Goal: Task Accomplishment & Management: Manage account settings

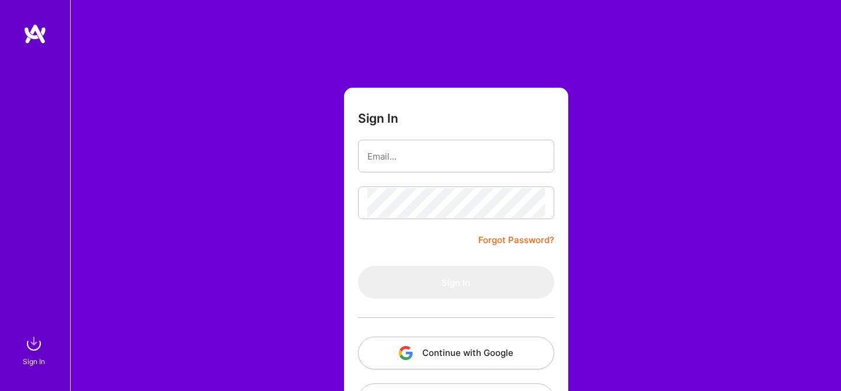
scroll to position [46, 0]
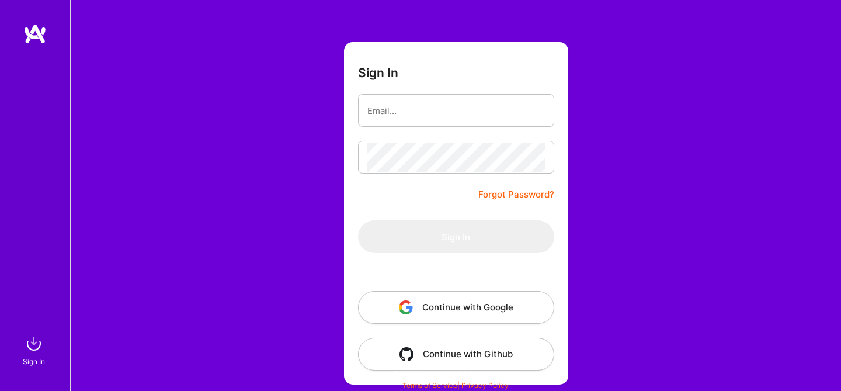
click at [443, 316] on button "Continue with Google" at bounding box center [456, 307] width 196 height 33
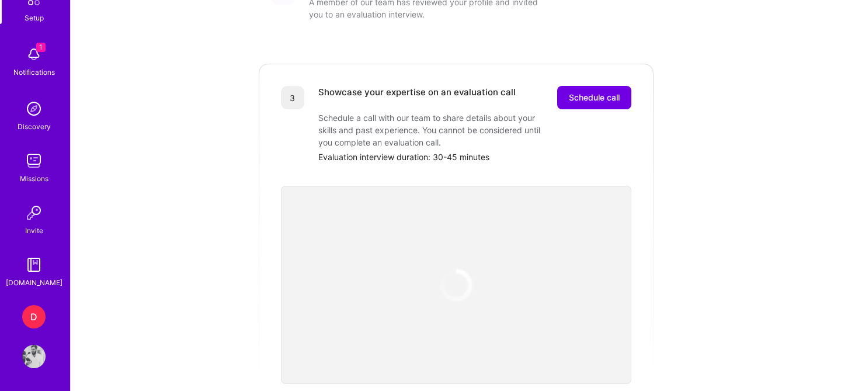
scroll to position [79, 0]
click at [33, 313] on div "D" at bounding box center [33, 315] width 23 height 23
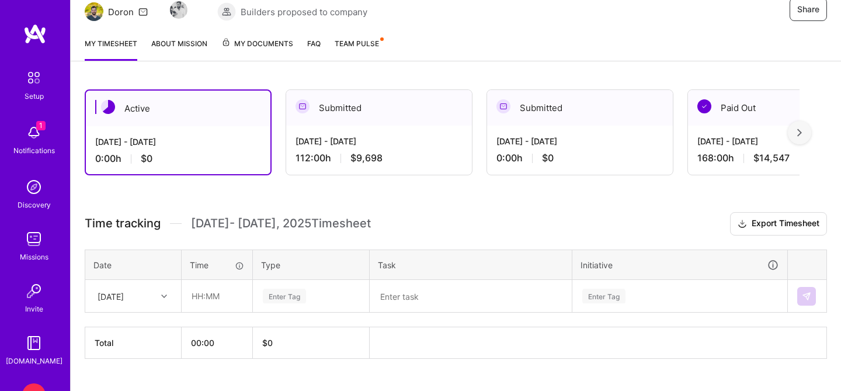
scroll to position [150, 0]
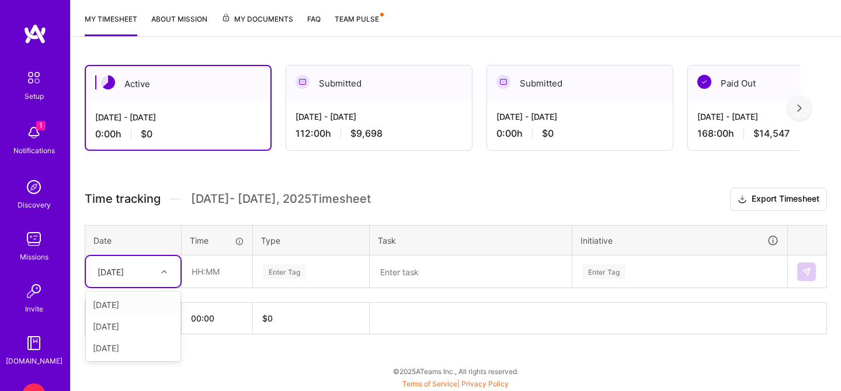
click at [124, 268] on div "[DATE]" at bounding box center [110, 271] width 26 height 12
click at [124, 302] on div "[DATE]" at bounding box center [133, 305] width 95 height 22
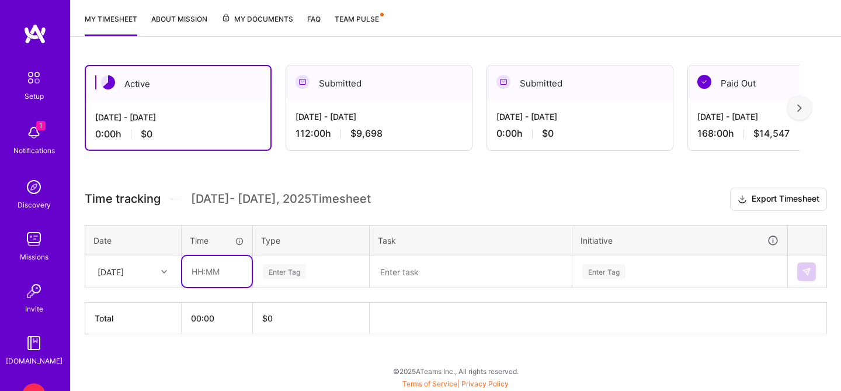
click at [201, 271] on input "text" at bounding box center [216, 271] width 69 height 31
type input "08:00"
click at [293, 269] on div "Enter Tag" at bounding box center [284, 271] width 43 height 18
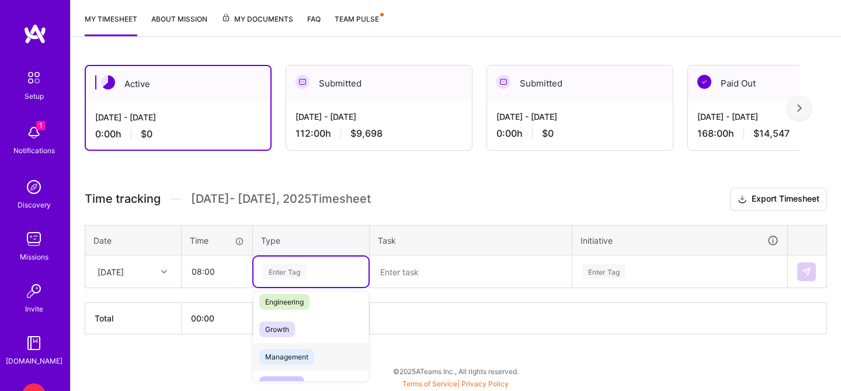
scroll to position [87, 0]
click at [301, 309] on span "Engineering" at bounding box center [284, 305] width 50 height 16
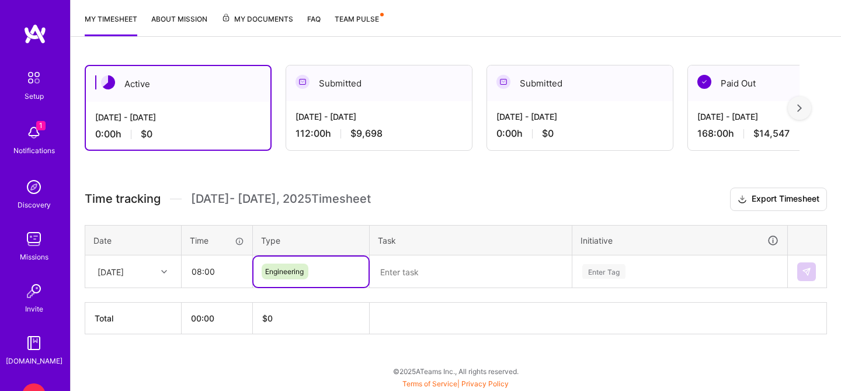
click at [398, 277] on textarea at bounding box center [471, 271] width 200 height 30
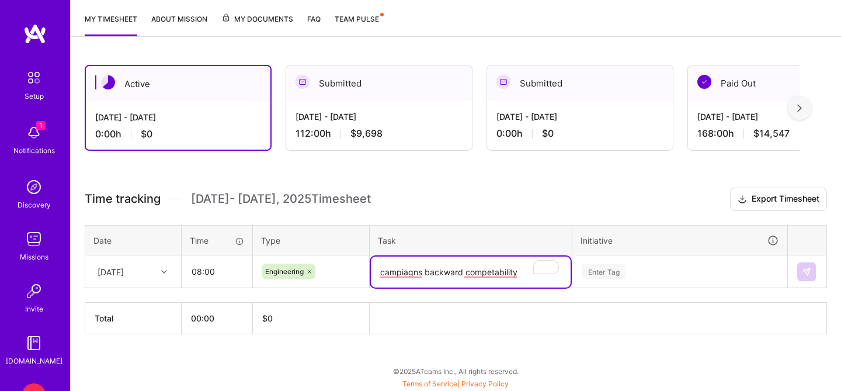
click at [403, 290] on div "Time tracking [DATE] - [DATE] Timesheet Export Timesheet Date Time Type Task In…" at bounding box center [456, 260] width 742 height 147
type textarea "campaigns backward compatibility"
click at [636, 274] on div "Enter Tag" at bounding box center [680, 271] width 214 height 30
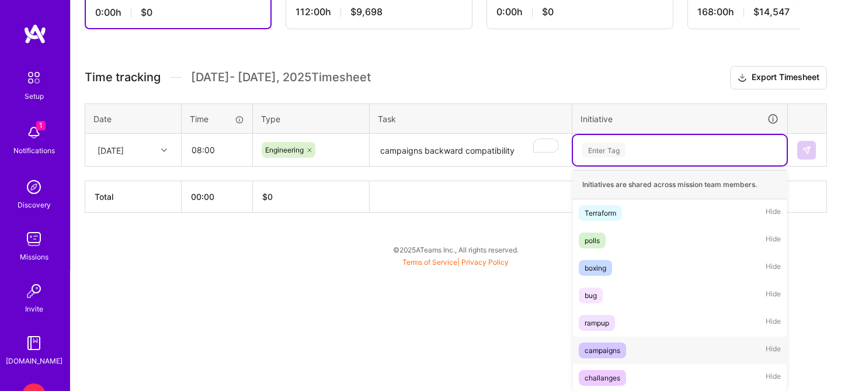
click at [611, 353] on div "campaigns" at bounding box center [602, 350] width 36 height 12
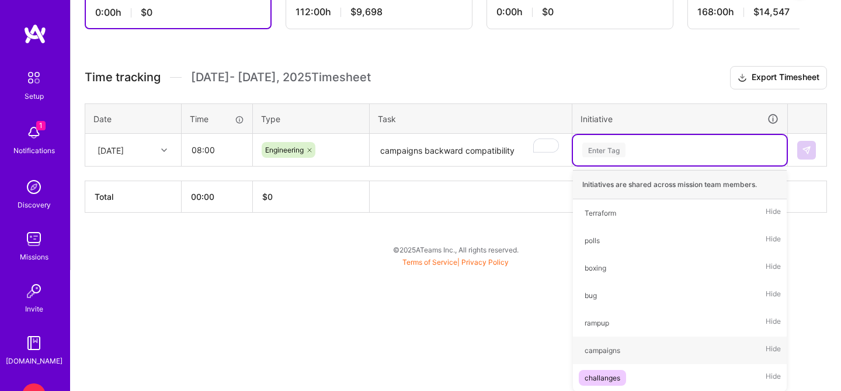
scroll to position [150, 0]
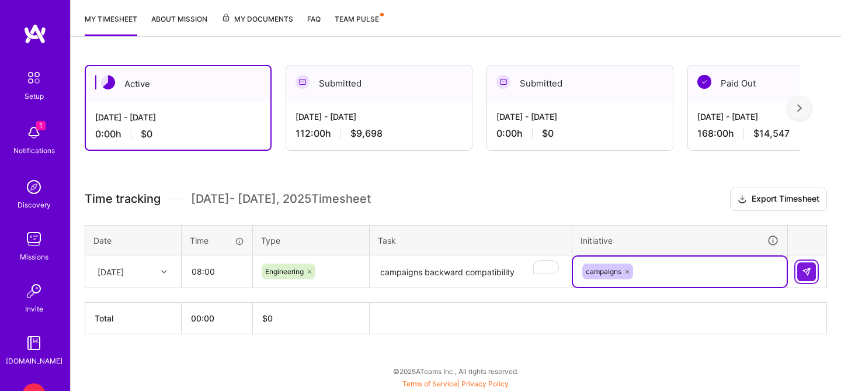
click at [809, 269] on img at bounding box center [806, 271] width 9 height 9
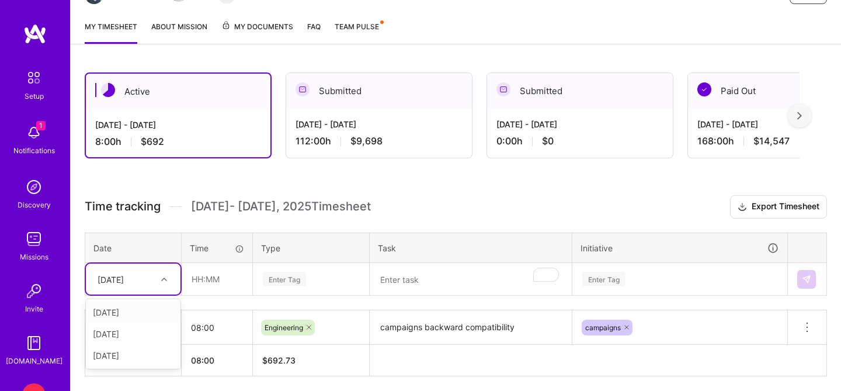
click at [156, 267] on div "[DATE]" at bounding box center [133, 278] width 95 height 31
click at [134, 315] on div "[DATE]" at bounding box center [133, 311] width 95 height 22
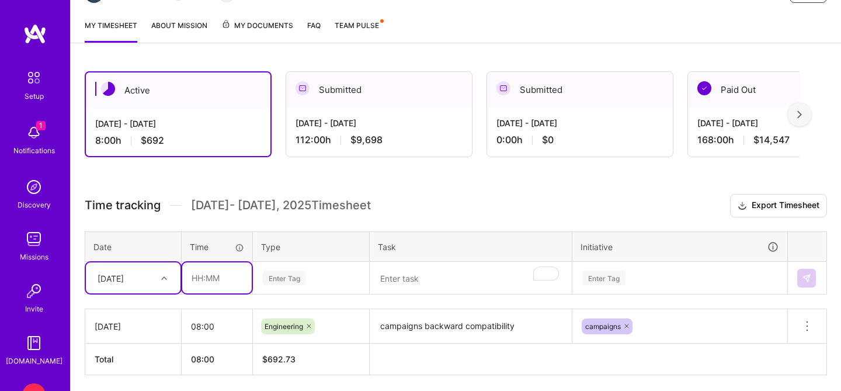
click at [217, 276] on input "text" at bounding box center [216, 277] width 69 height 31
type input "08:00"
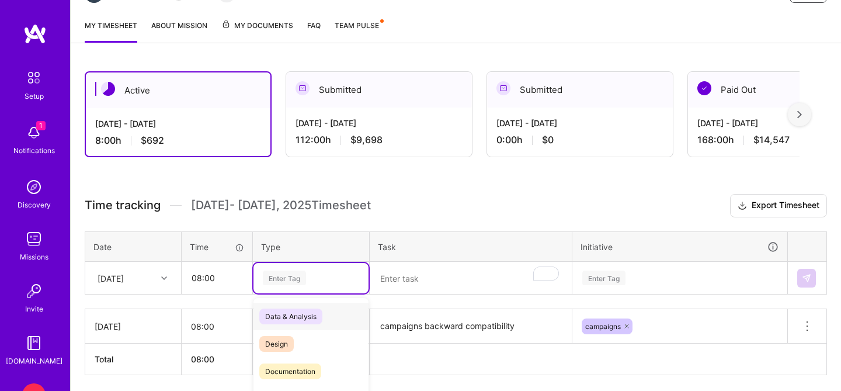
scroll to position [184, 0]
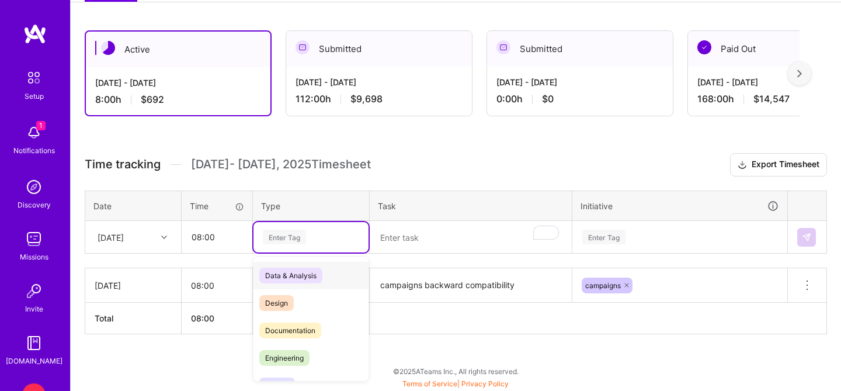
click at [281, 252] on div "option Engineering, selected. option Data & Analysis focused, 0 of 2. 17 result…" at bounding box center [310, 237] width 115 height 30
click at [288, 353] on span "Engineering" at bounding box center [284, 358] width 50 height 16
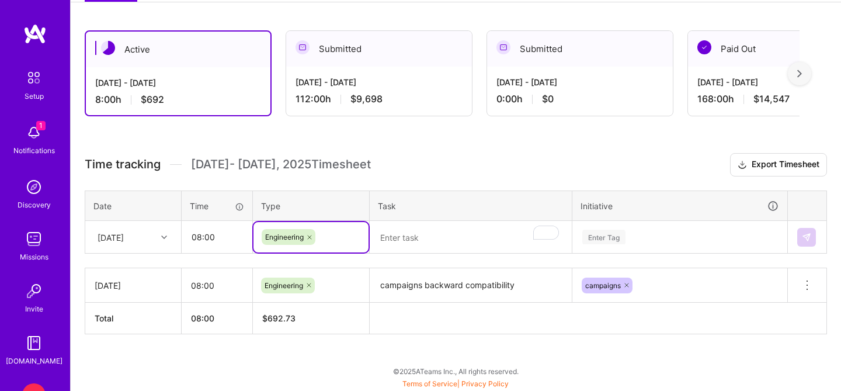
click at [385, 243] on textarea "To enrich screen reader interactions, please activate Accessibility in Grammarl…" at bounding box center [471, 237] width 200 height 31
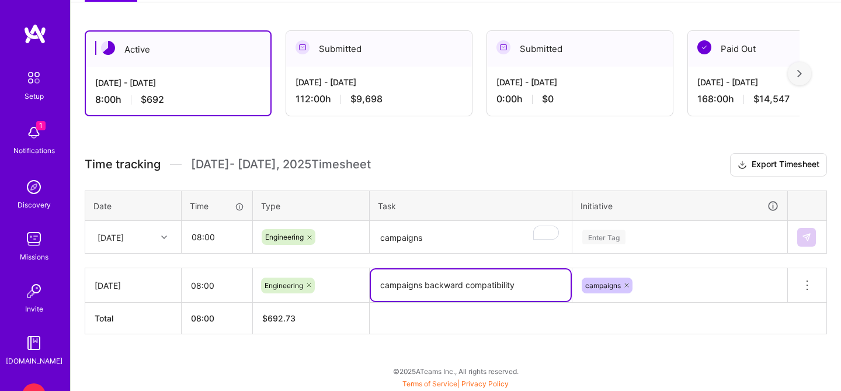
drag, startPoint x: 518, startPoint y: 287, endPoint x: 425, endPoint y: 288, distance: 92.8
click at [425, 288] on textarea "campaigns backward compatibility" at bounding box center [471, 285] width 200 height 32
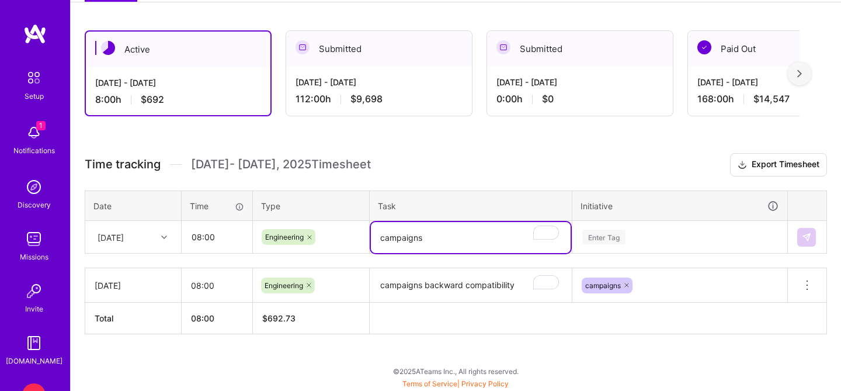
click at [443, 241] on textarea "campaigns" at bounding box center [471, 237] width 200 height 31
paste textarea "backward compatibility"
type textarea "campaigns backward compatibility"
click at [666, 234] on div "Enter Tag" at bounding box center [680, 236] width 214 height 30
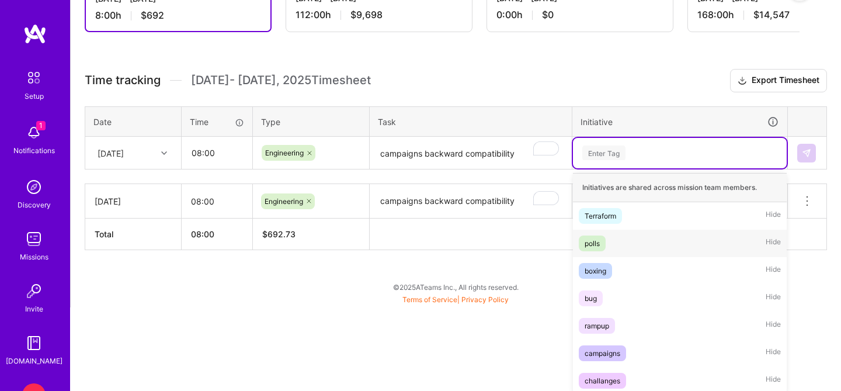
scroll to position [271, 0]
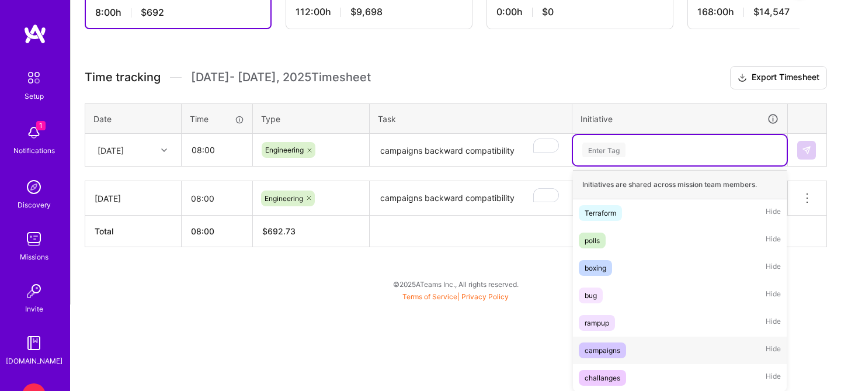
click at [601, 346] on div "campaigns" at bounding box center [602, 350] width 36 height 12
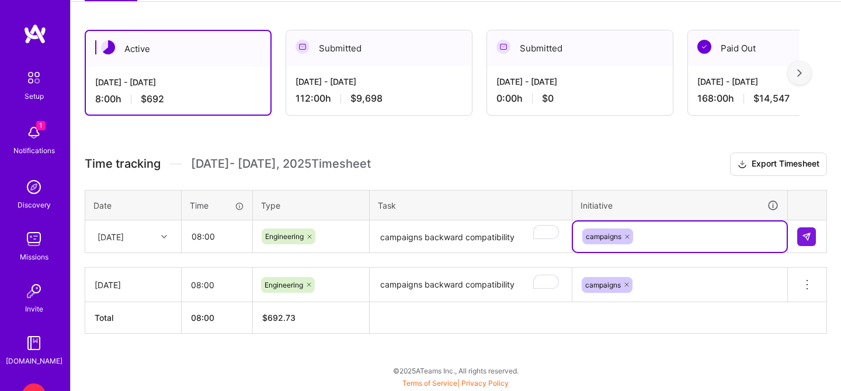
scroll to position [184, 0]
click at [809, 231] on button at bounding box center [806, 237] width 19 height 19
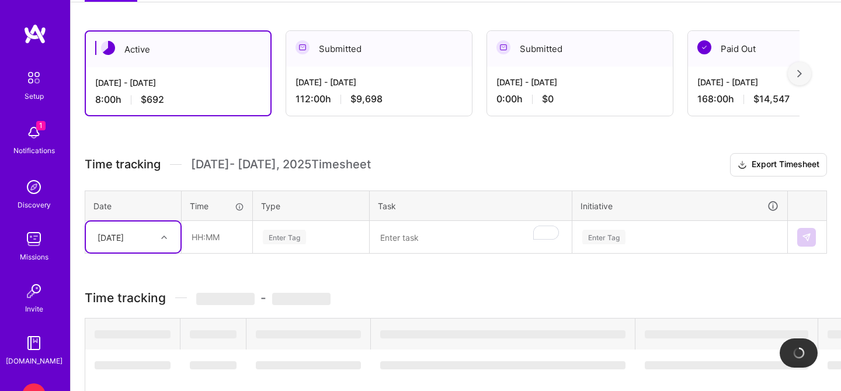
click at [124, 239] on div "[DATE]" at bounding box center [110, 237] width 26 height 12
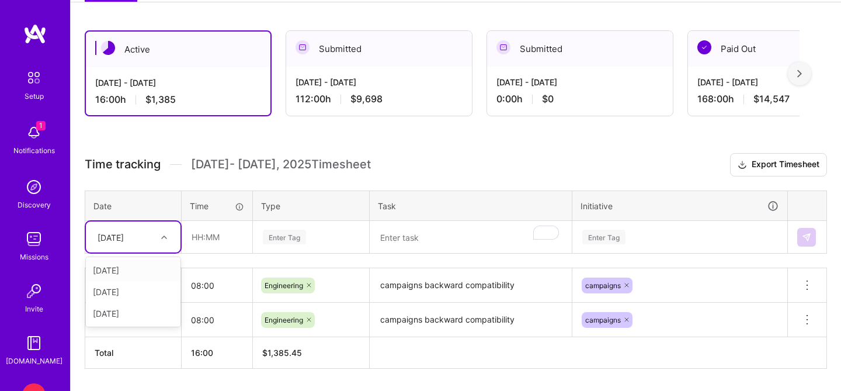
click at [133, 292] on div "[DATE]" at bounding box center [133, 292] width 95 height 22
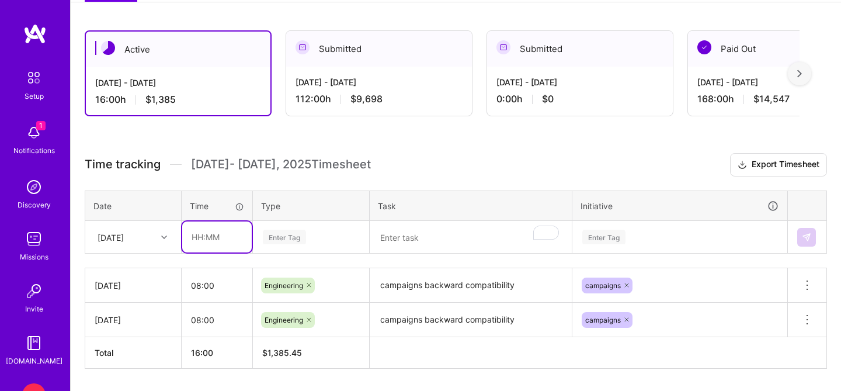
click at [211, 232] on input "text" at bounding box center [216, 236] width 69 height 31
type input "08:00"
click at [275, 236] on div "Enter Tag" at bounding box center [310, 237] width 115 height 30
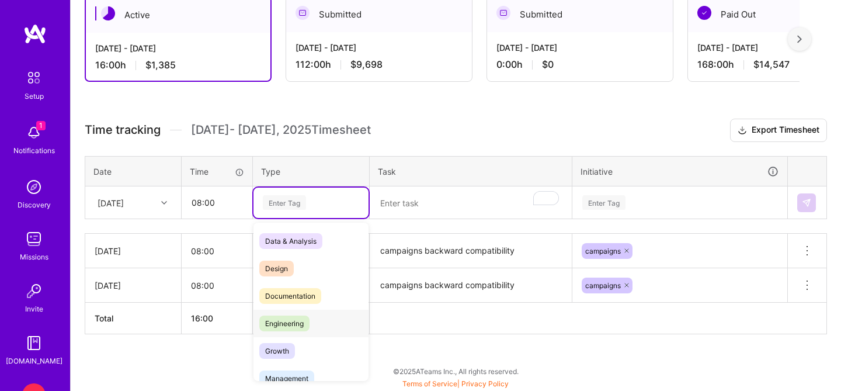
click at [281, 319] on span "Engineering" at bounding box center [284, 323] width 50 height 16
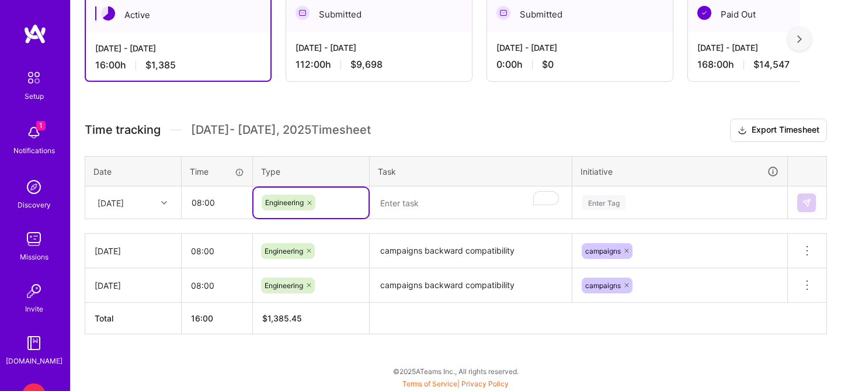
click at [407, 205] on textarea "To enrich screen reader interactions, please activate Accessibility in Grammarl…" at bounding box center [471, 202] width 200 height 31
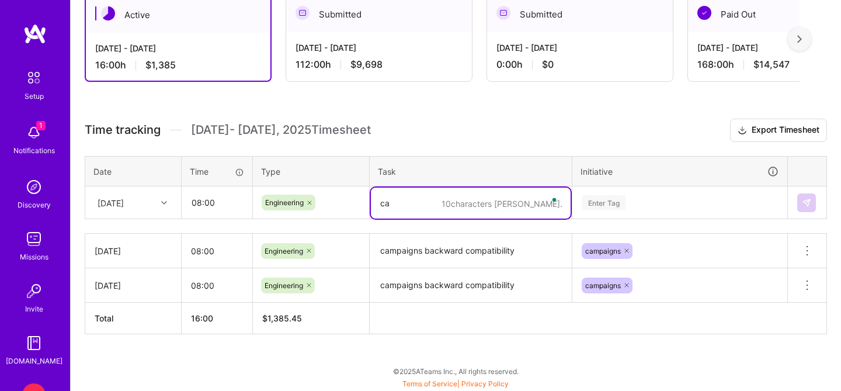
type textarea "c"
type textarea "Lamda@edge new regions"
click at [587, 202] on div "Enter Tag" at bounding box center [680, 202] width 214 height 30
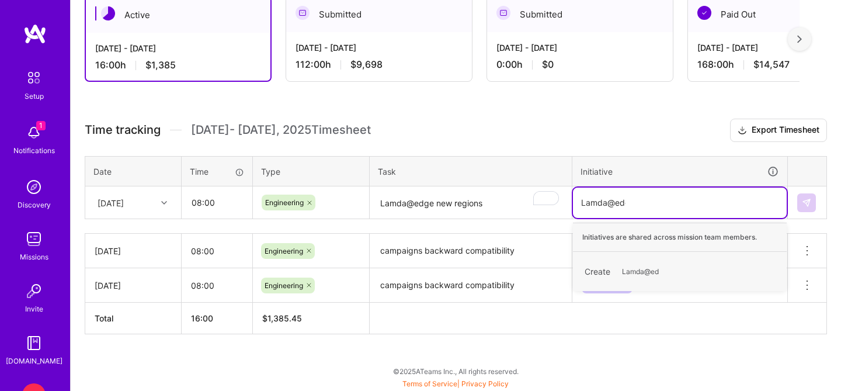
type input "Lamda@edge"
click at [647, 267] on span "Lamda@edge" at bounding box center [644, 271] width 57 height 16
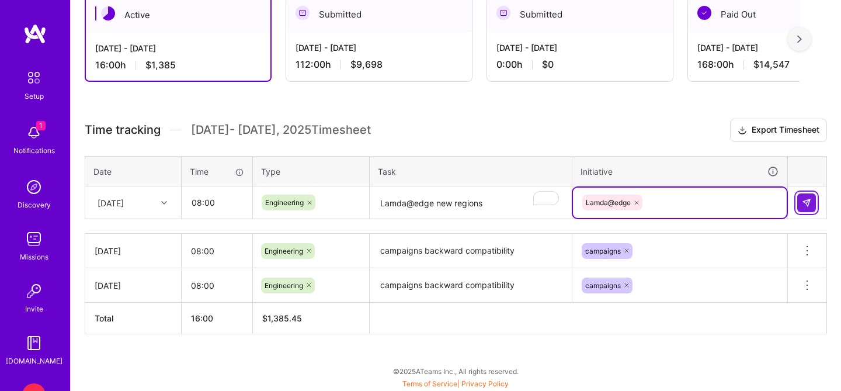
click at [807, 201] on img at bounding box center [806, 202] width 9 height 9
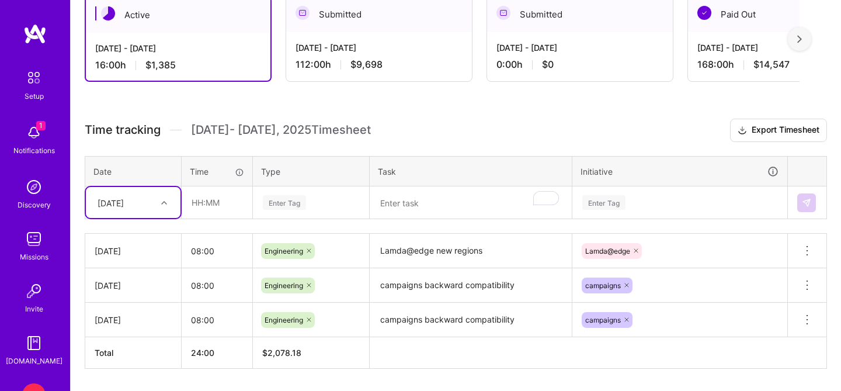
scroll to position [218, 0]
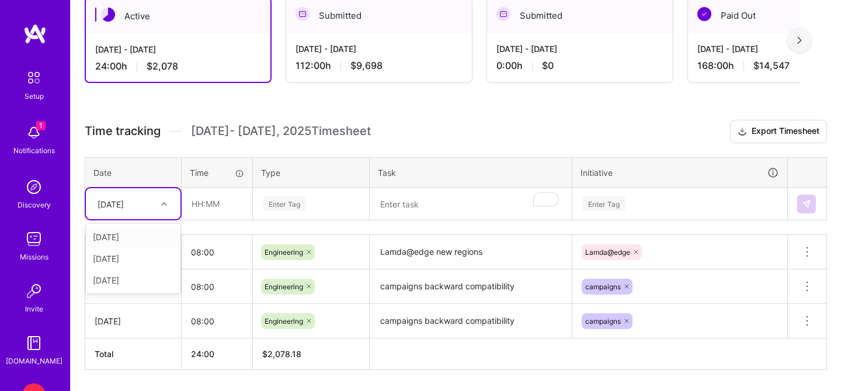
click at [151, 201] on div "[DATE]" at bounding box center [124, 203] width 65 height 19
click at [131, 280] on div "[DATE]" at bounding box center [133, 280] width 95 height 22
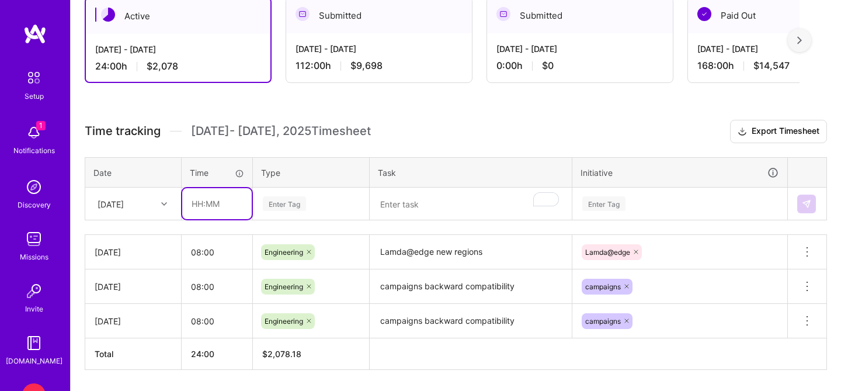
click at [214, 191] on input "text" at bounding box center [216, 203] width 69 height 31
type input "08:00"
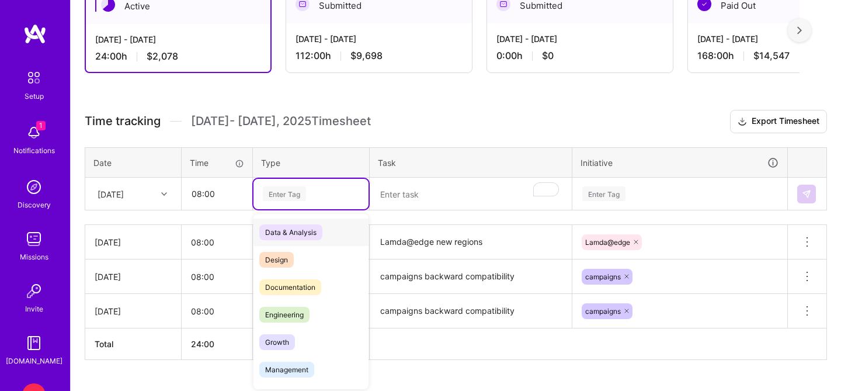
click at [275, 204] on div "Enter Tag" at bounding box center [310, 194] width 115 height 30
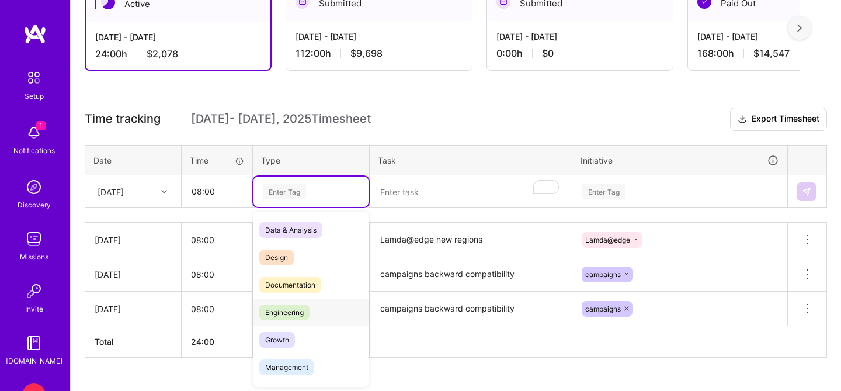
click at [287, 319] on span "Engineering" at bounding box center [284, 312] width 50 height 16
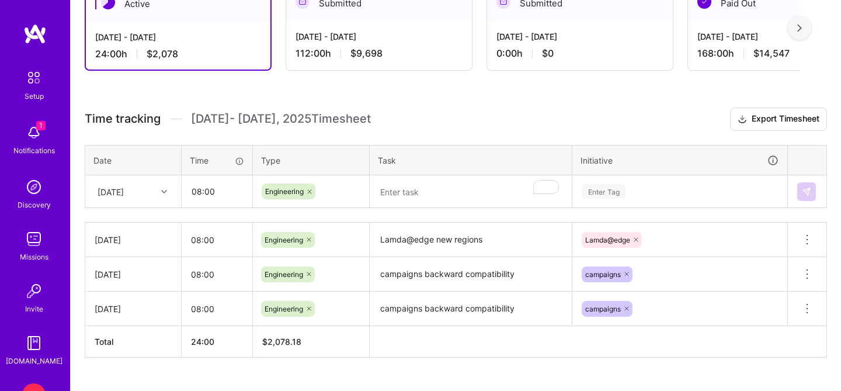
click at [410, 209] on div "Time tracking [DATE] - [DATE] Timesheet Export Timesheet Date Time Type Task In…" at bounding box center [456, 232] width 742 height 250
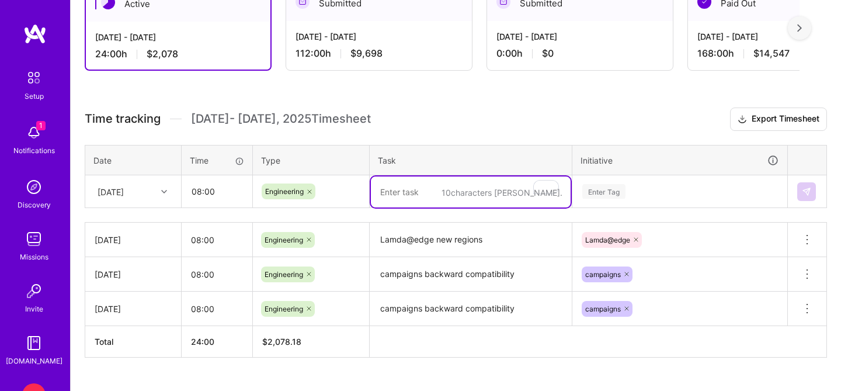
click at [410, 197] on textarea "To enrich screen reader interactions, please activate Accessibility in Grammarl…" at bounding box center [471, 191] width 200 height 31
type textarea "Lamda@edge + predictions repo"
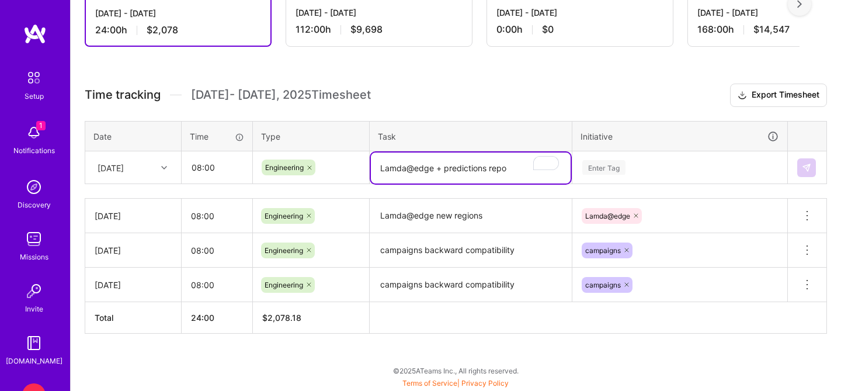
click at [596, 183] on div "Enter Tag" at bounding box center [680, 167] width 214 height 30
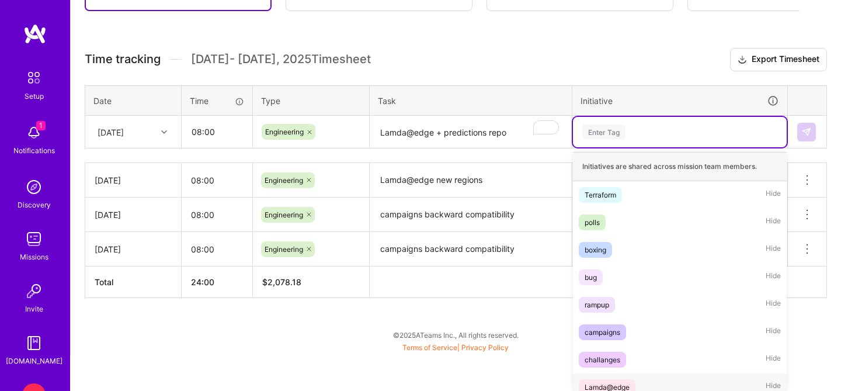
click at [609, 379] on span "Lamda@edge" at bounding box center [607, 387] width 57 height 16
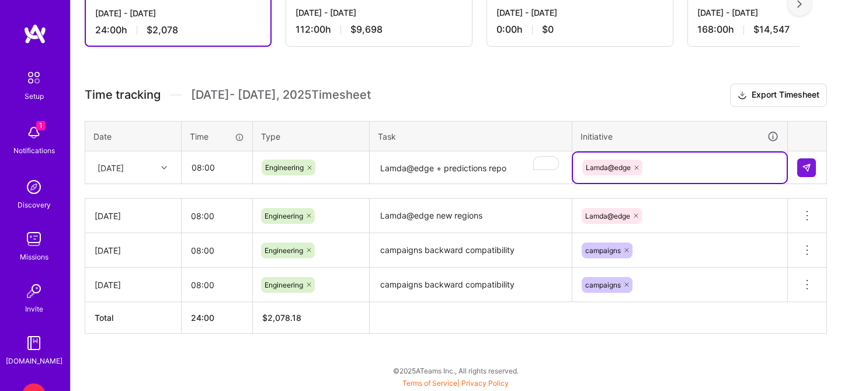
scroll to position [253, 0]
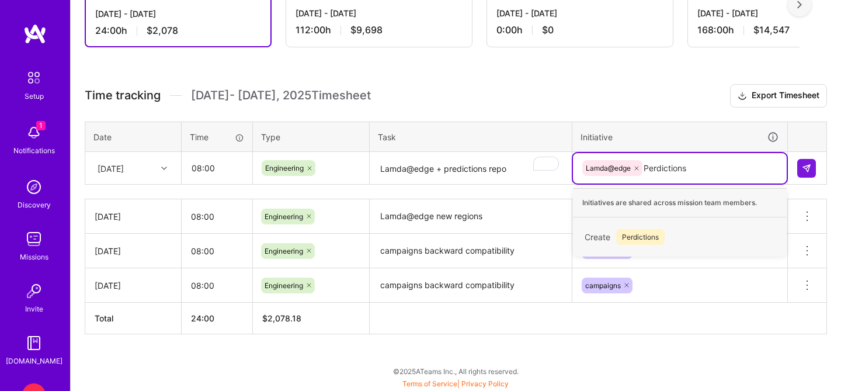
type input "Perdictions"
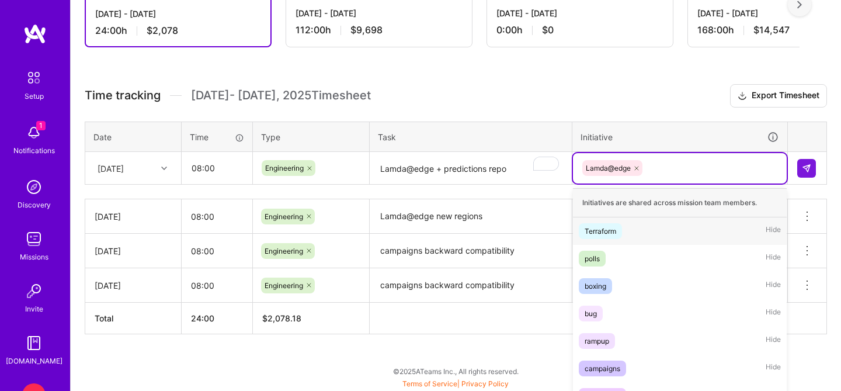
scroll to position [271, 0]
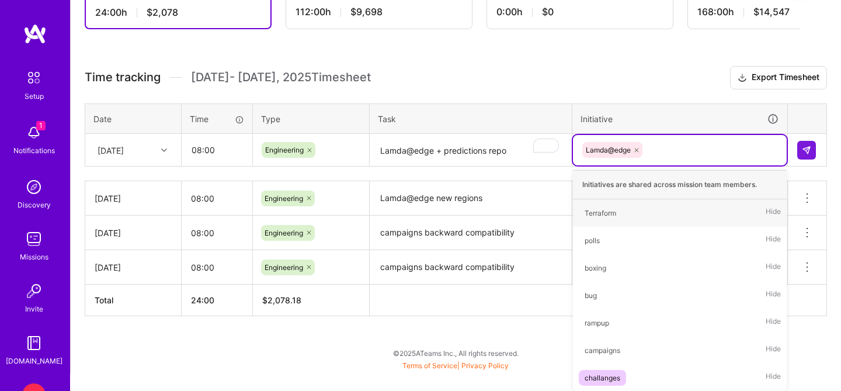
click at [652, 153] on div "Lamda@edge" at bounding box center [680, 150] width 214 height 30
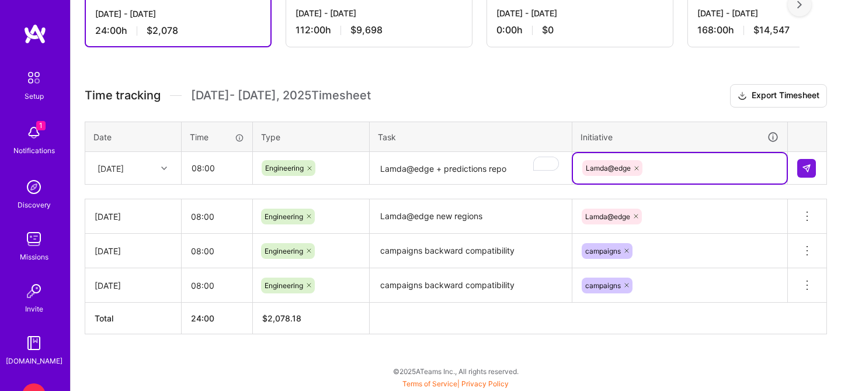
paste input "Predictions"
type input "Predictions"
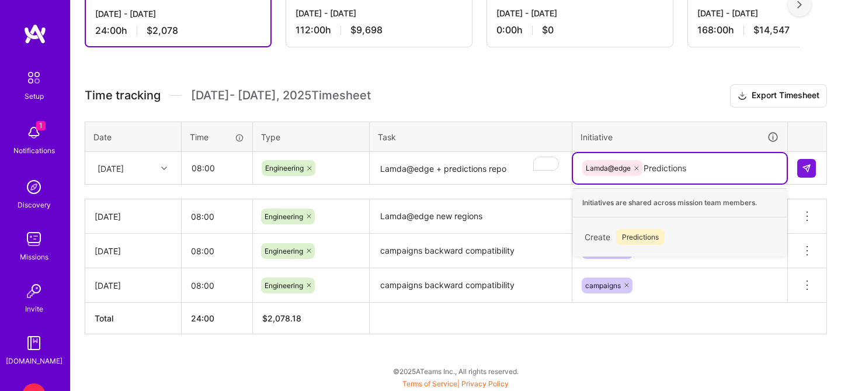
click at [636, 235] on span "Predictions" at bounding box center [640, 237] width 48 height 16
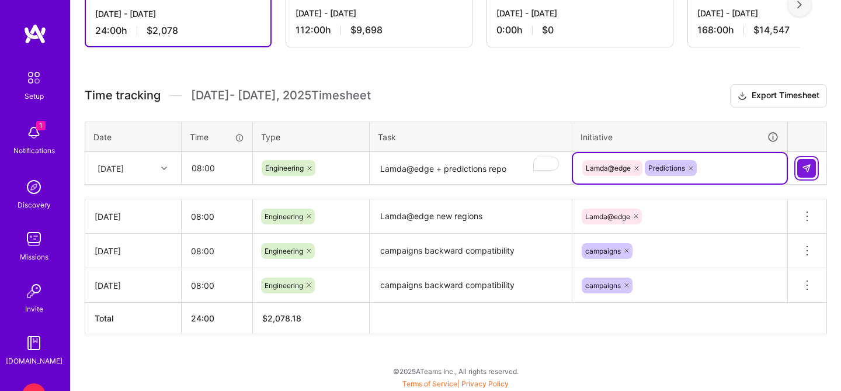
click at [807, 165] on img at bounding box center [806, 167] width 9 height 9
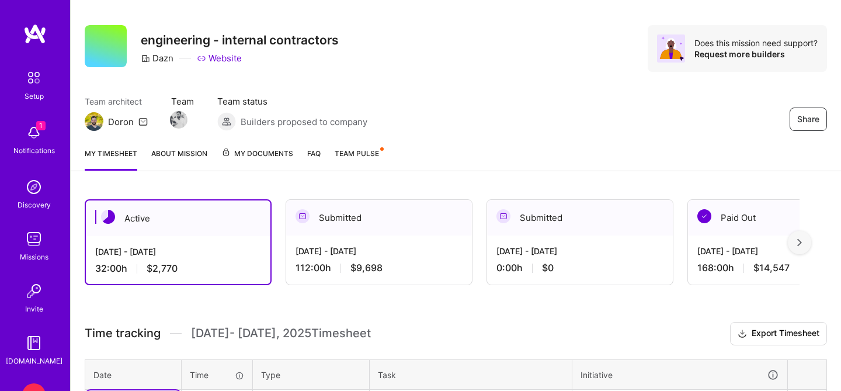
scroll to position [0, 0]
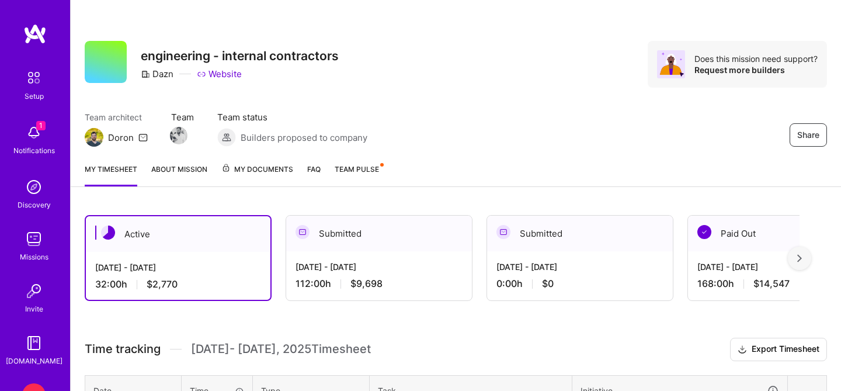
click at [34, 88] on img at bounding box center [34, 77] width 25 height 25
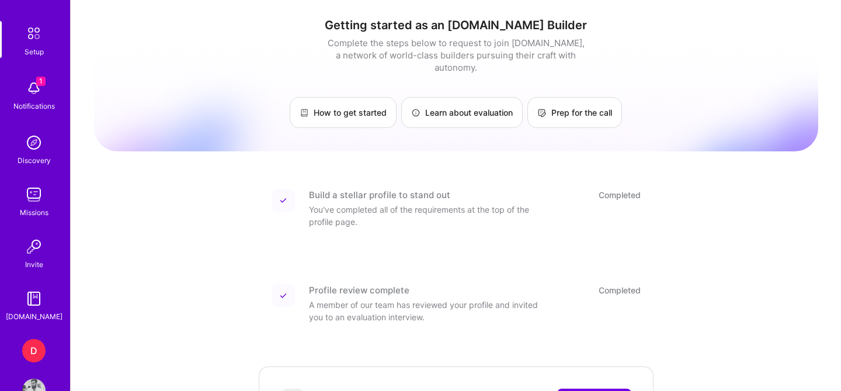
scroll to position [79, 0]
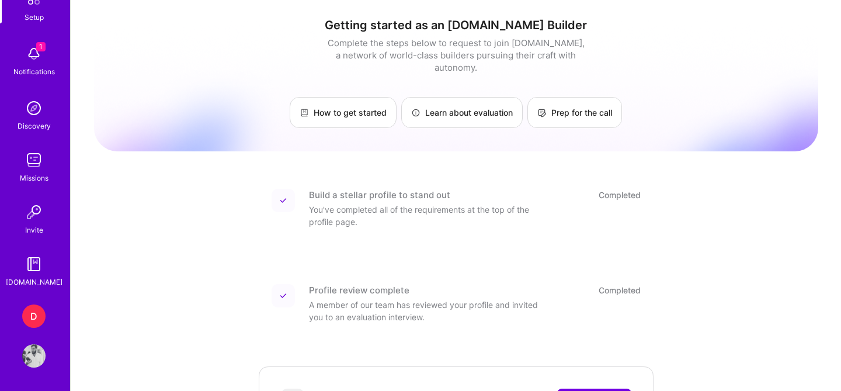
click at [29, 312] on div "D" at bounding box center [33, 315] width 23 height 23
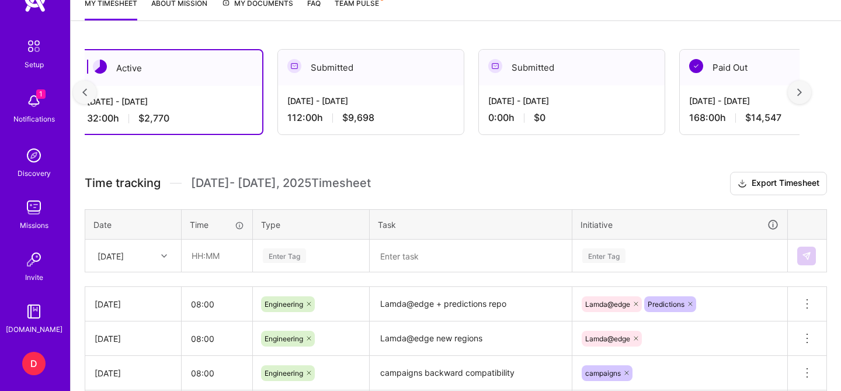
scroll to position [20, 0]
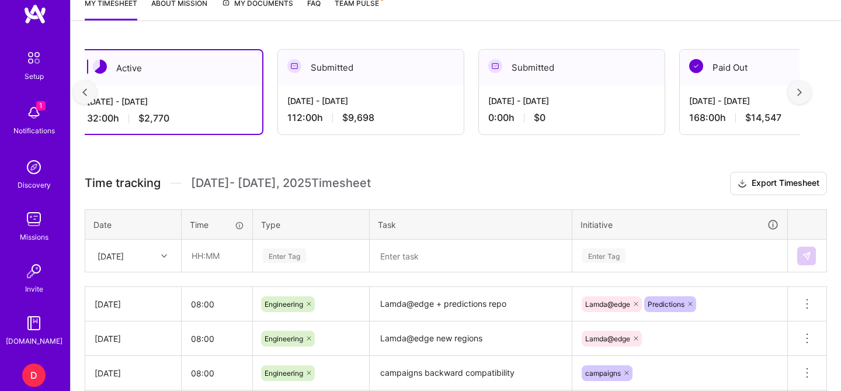
click at [39, 22] on img at bounding box center [34, 14] width 23 height 21
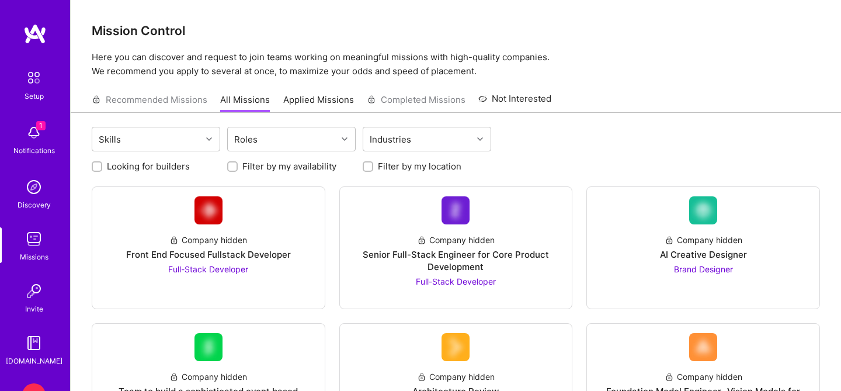
click at [38, 79] on img at bounding box center [34, 77] width 25 height 25
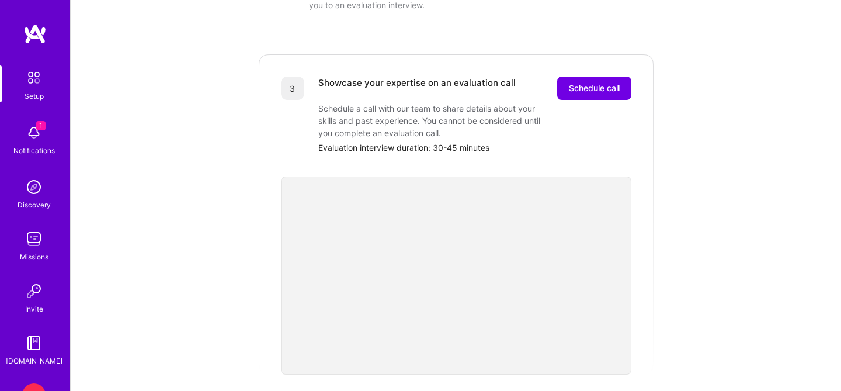
scroll to position [311, 0]
click at [34, 138] on img at bounding box center [33, 132] width 23 height 23
click at [29, 188] on img at bounding box center [33, 186] width 23 height 23
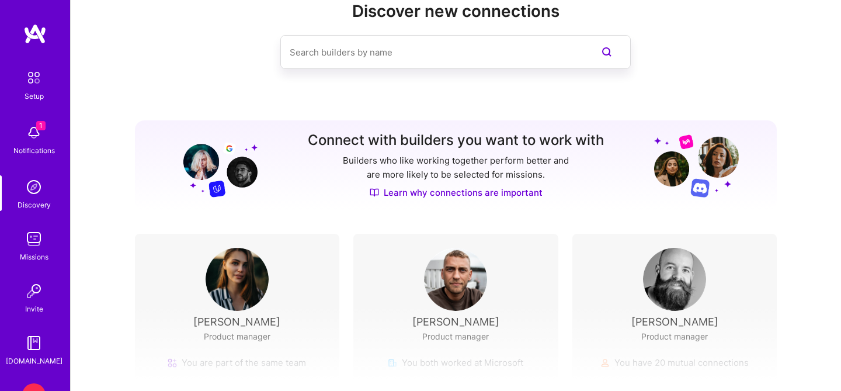
scroll to position [66, 0]
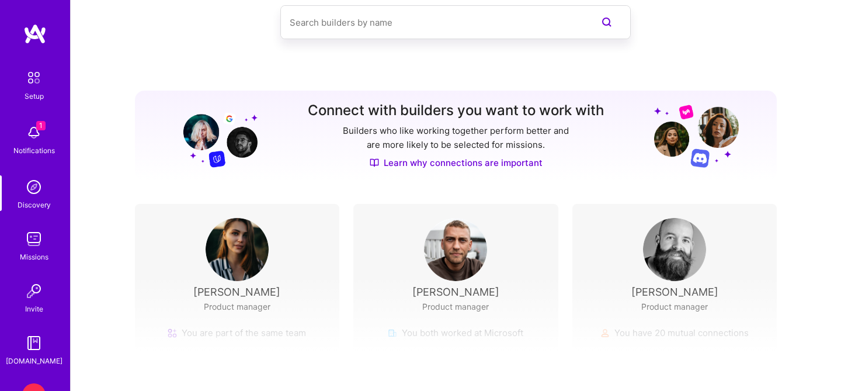
click at [27, 240] on img at bounding box center [33, 238] width 23 height 23
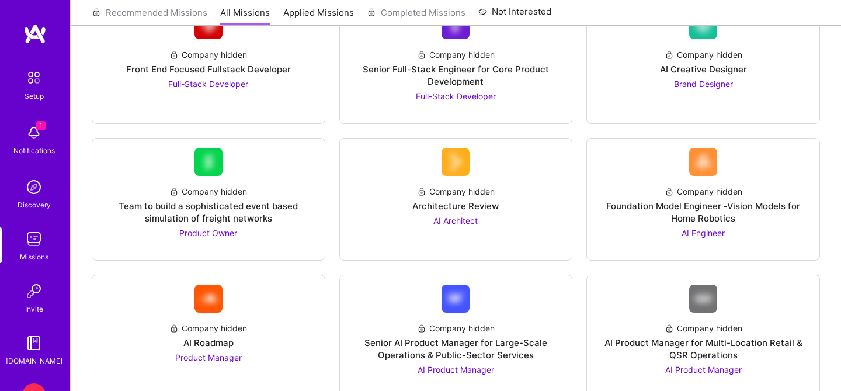
scroll to position [203, 0]
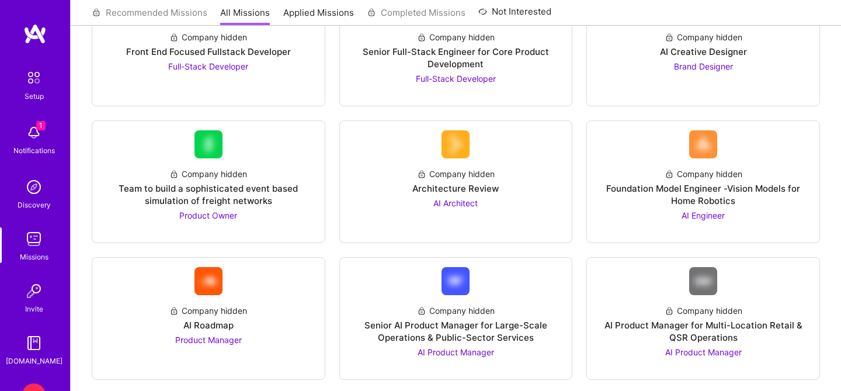
click at [32, 337] on img at bounding box center [33, 342] width 23 height 23
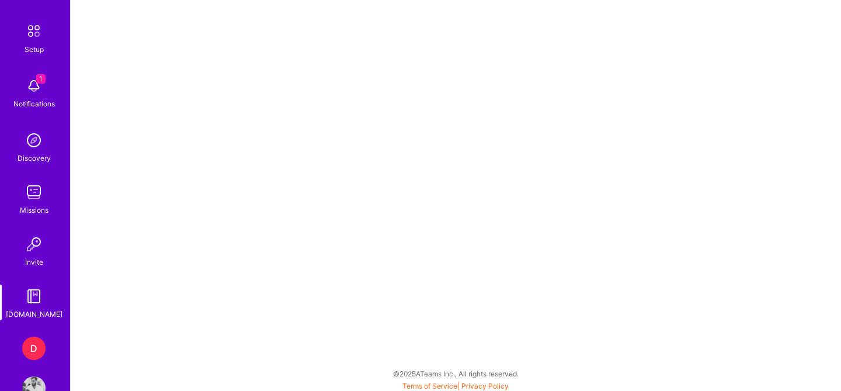
scroll to position [79, 0]
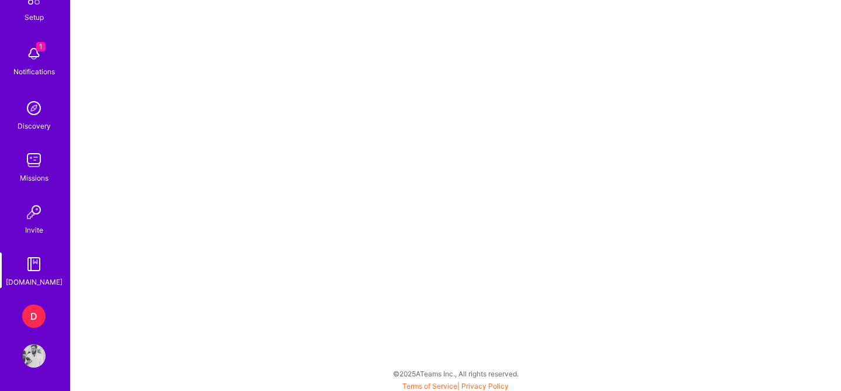
click at [38, 310] on div "D" at bounding box center [33, 315] width 23 height 23
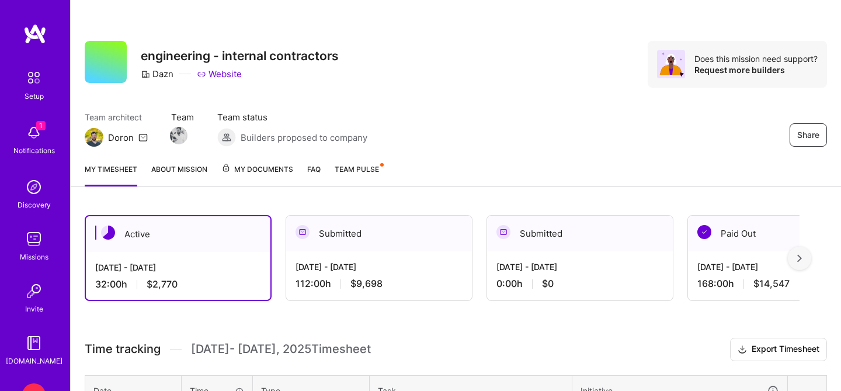
click at [795, 253] on div at bounding box center [799, 257] width 23 height 23
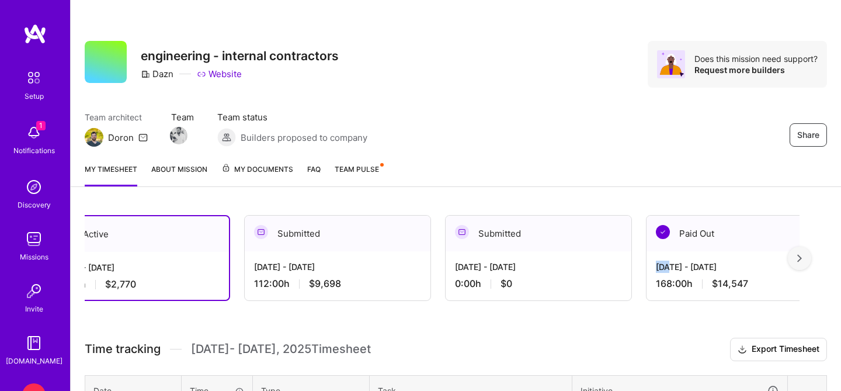
click at [795, 253] on div "[DATE] - [DATE] 168:00 h $14,547" at bounding box center [739, 275] width 186 height 48
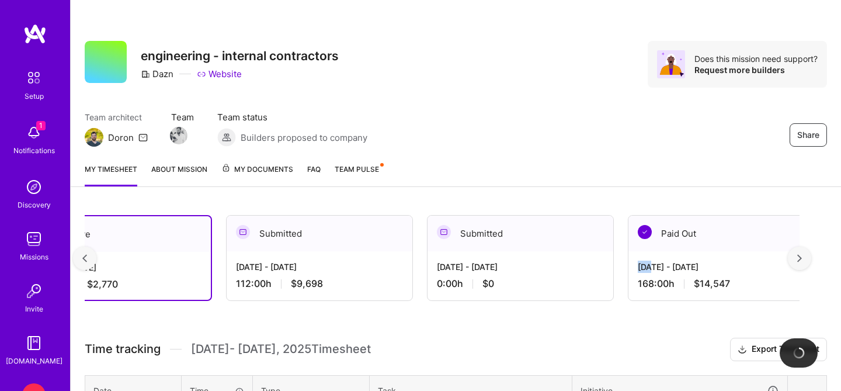
scroll to position [0, 75]
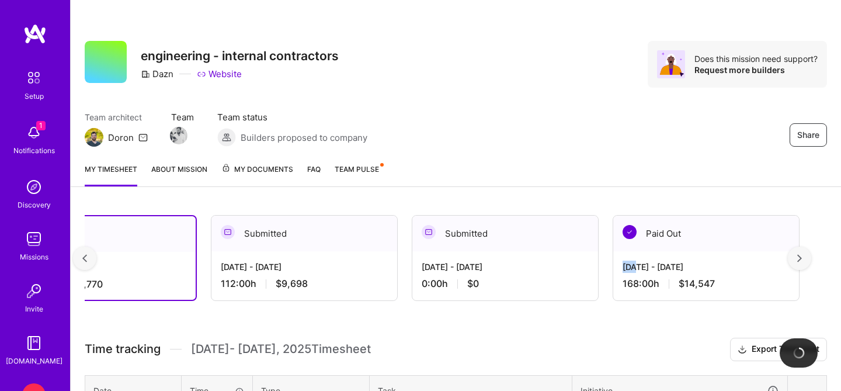
click at [795, 253] on div at bounding box center [799, 257] width 23 height 23
click at [795, 253] on div "[DATE] - [DATE] 168:00 h $14,547" at bounding box center [706, 275] width 186 height 48
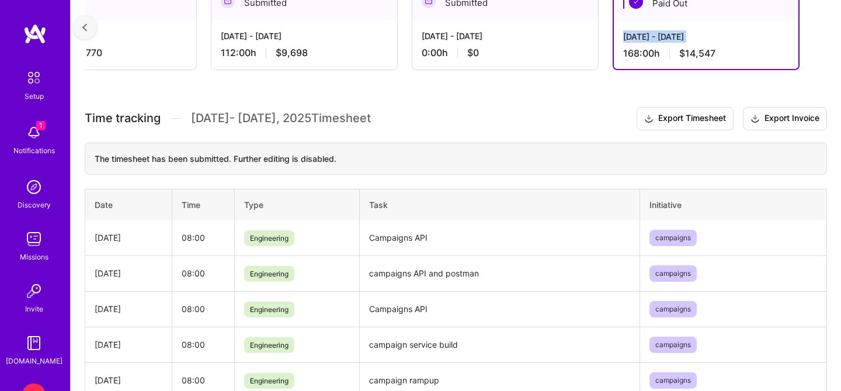
scroll to position [0, 0]
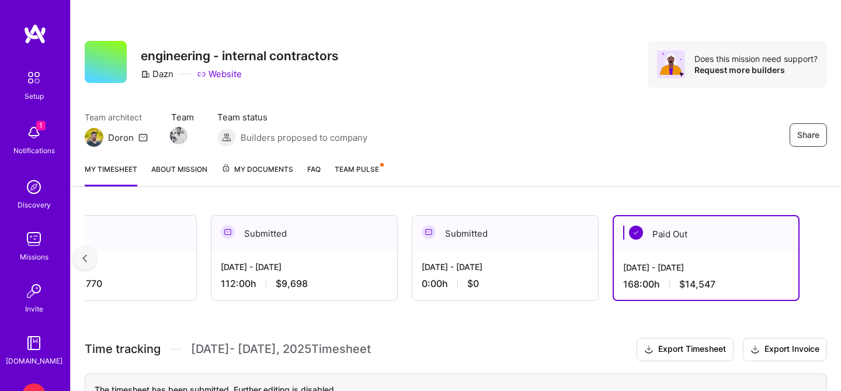
click at [140, 256] on div "[DATE] - [DATE] 32:00 h $2,770" at bounding box center [104, 275] width 186 height 48
click at [140, 238] on div "Active" at bounding box center [104, 233] width 186 height 36
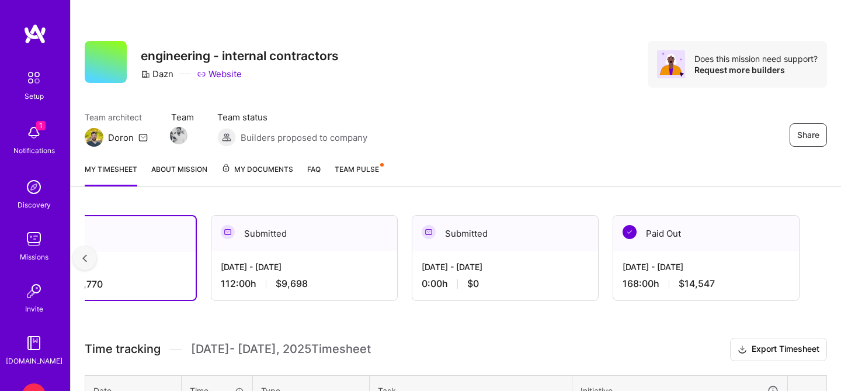
click at [346, 168] on span "Team Pulse" at bounding box center [357, 169] width 44 height 9
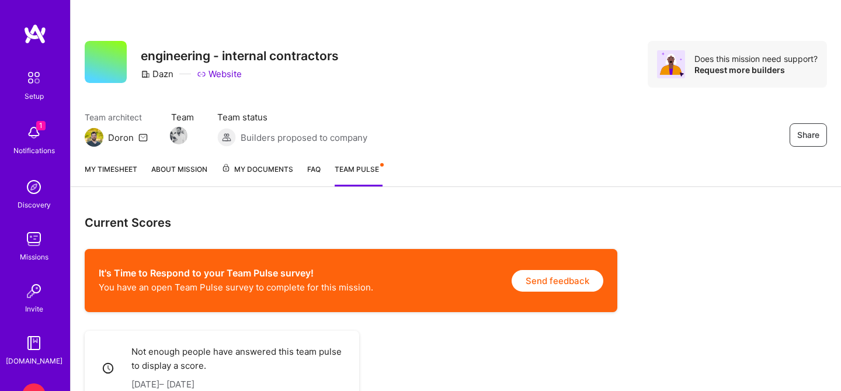
click at [315, 169] on link "FAQ" at bounding box center [313, 174] width 13 height 23
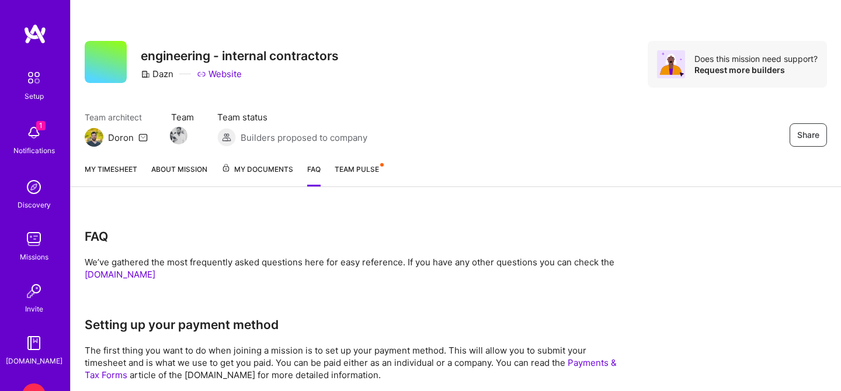
click at [254, 172] on span "My Documents" at bounding box center [257, 169] width 72 height 13
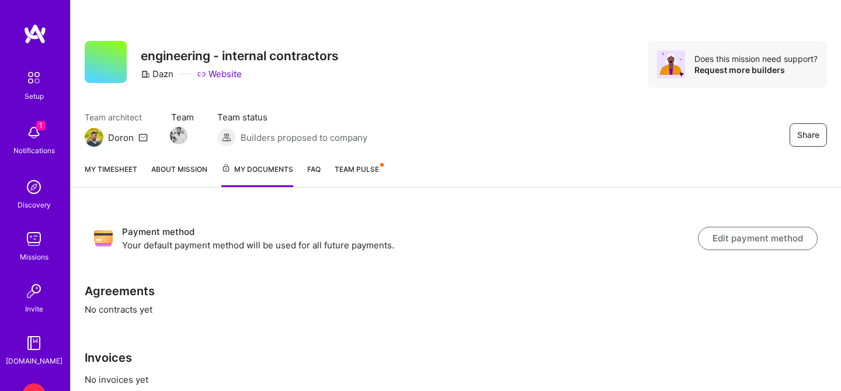
click at [114, 169] on link "My timesheet" at bounding box center [111, 175] width 53 height 24
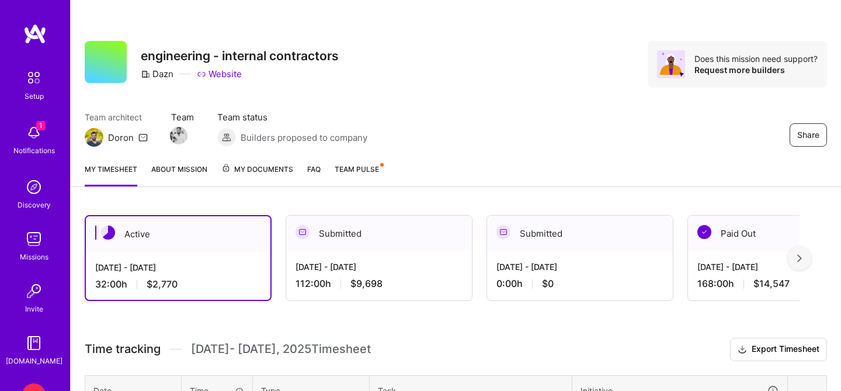
click at [258, 165] on span "My Documents" at bounding box center [257, 169] width 72 height 13
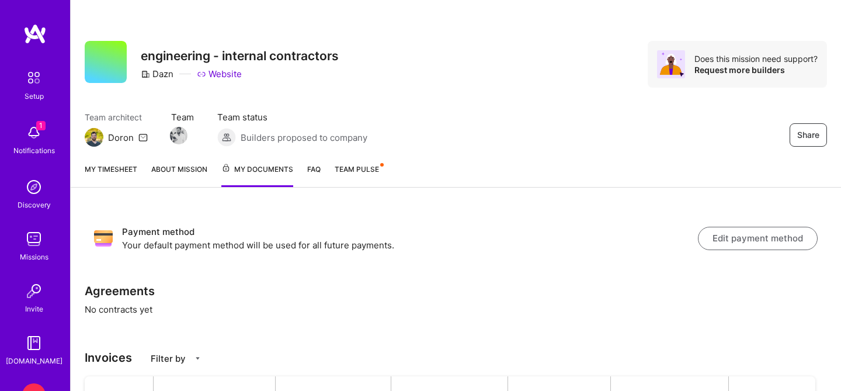
click at [743, 240] on button "Edit payment method" at bounding box center [758, 238] width 120 height 23
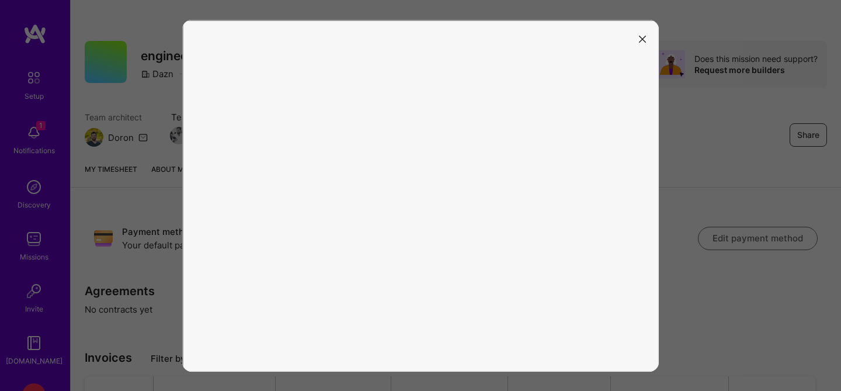
click at [640, 40] on icon "modal" at bounding box center [642, 39] width 7 height 7
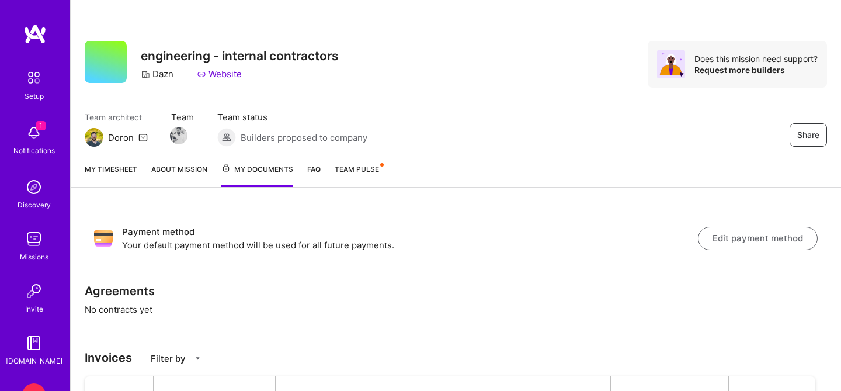
click at [270, 172] on span "My Documents" at bounding box center [257, 169] width 72 height 13
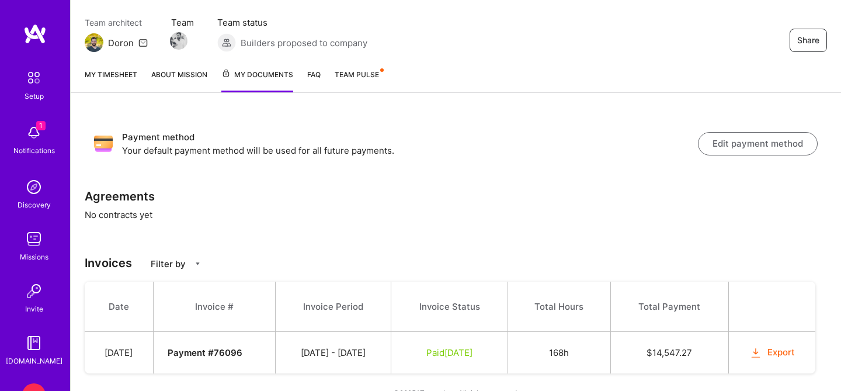
scroll to position [117, 0]
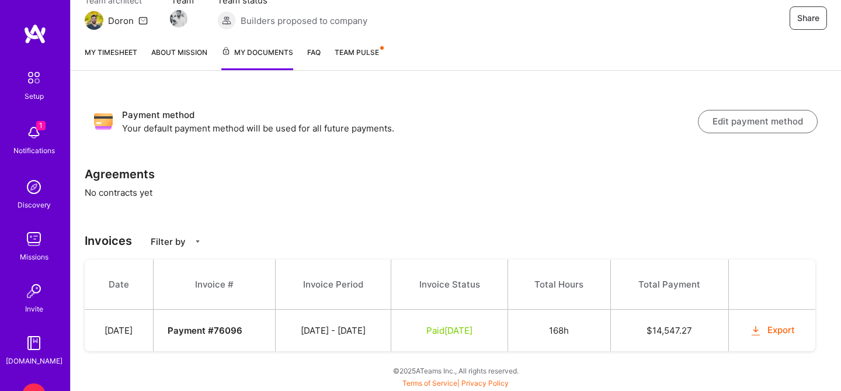
click at [747, 118] on button "Edit payment method" at bounding box center [758, 121] width 120 height 23
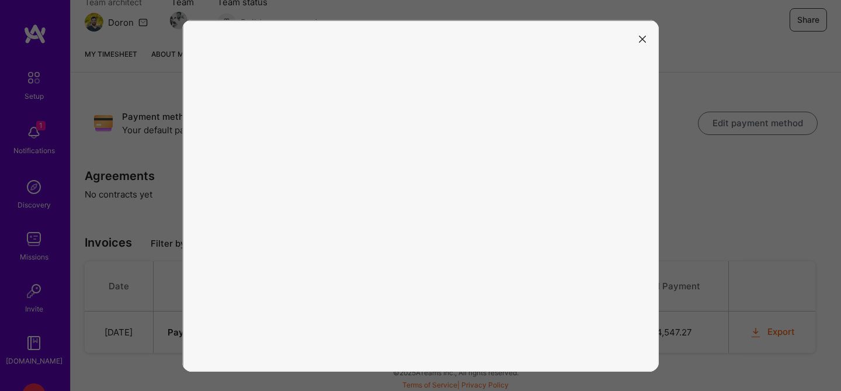
scroll to position [114, 0]
click at [649, 38] on button "modal" at bounding box center [642, 38] width 14 height 19
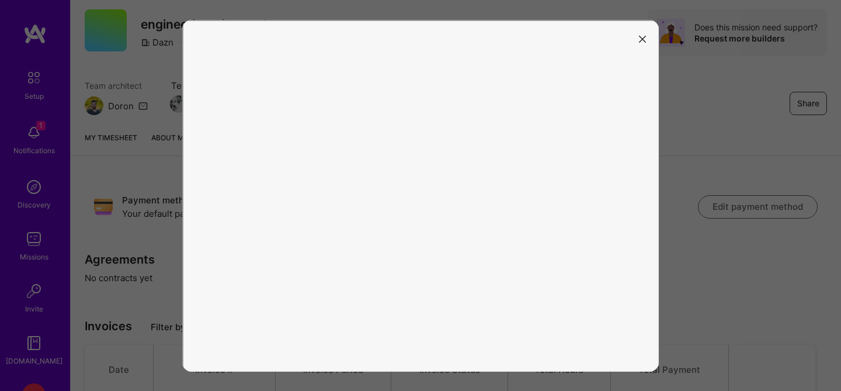
scroll to position [38, 0]
